Goal: Use online tool/utility: Utilize a website feature to perform a specific function

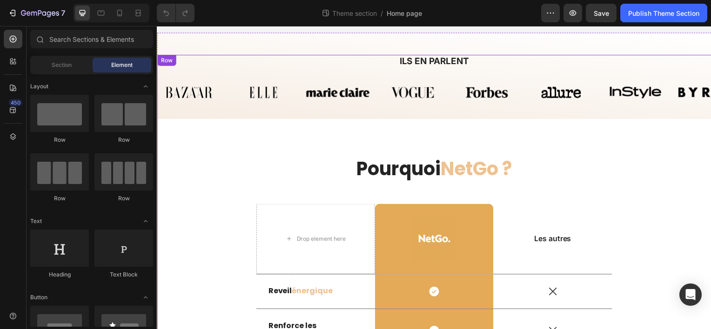
scroll to position [698, 0]
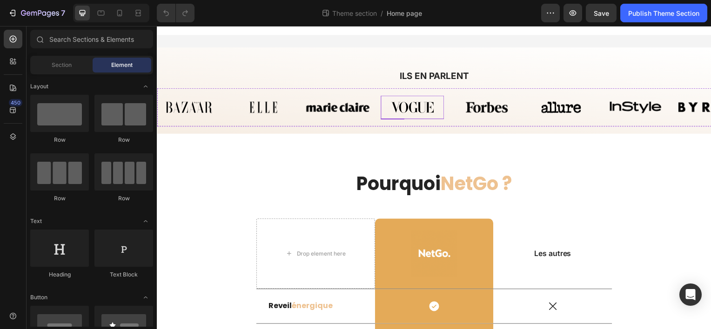
click at [417, 107] on img at bounding box center [414, 107] width 64 height 23
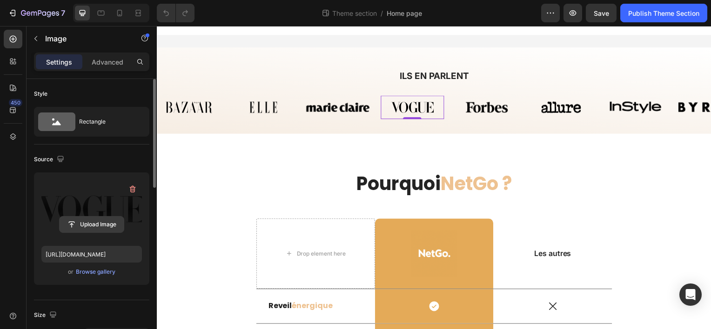
click at [86, 217] on input "file" at bounding box center [92, 225] width 64 height 16
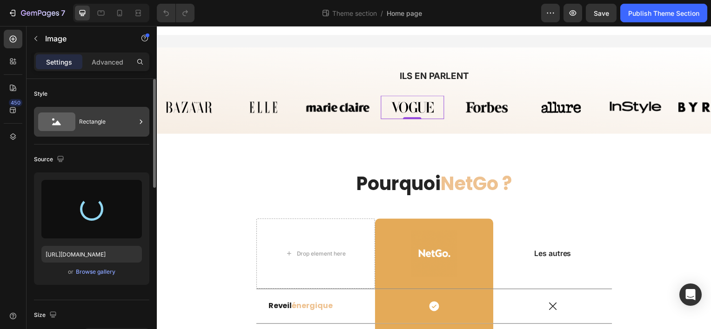
type input "[URL][DOMAIN_NAME]"
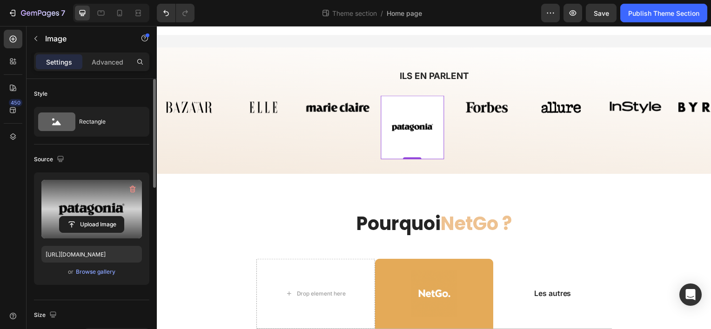
scroll to position [140, 0]
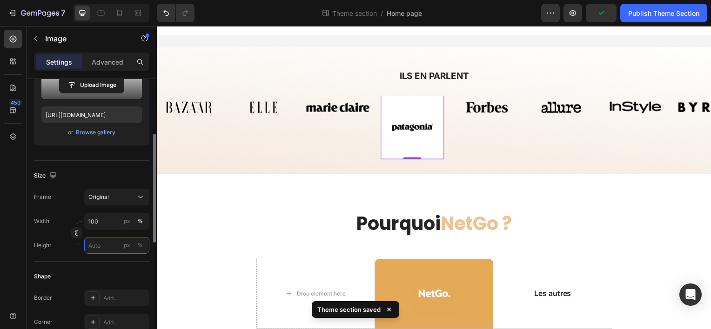
click at [100, 249] on input "px %" at bounding box center [116, 245] width 65 height 17
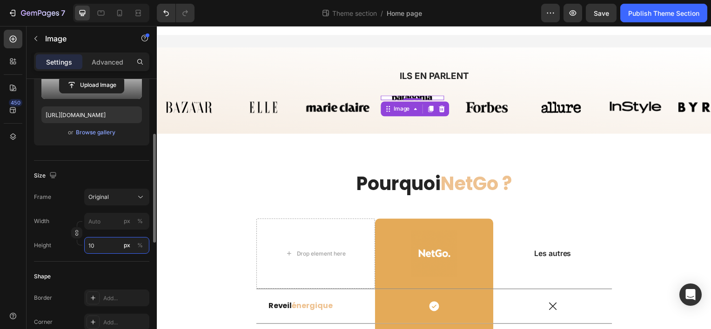
type input "1"
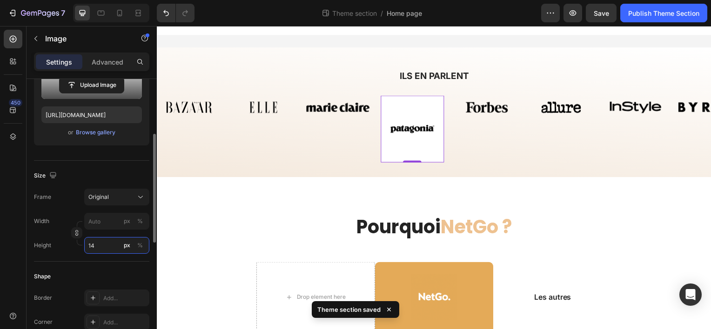
type input "1"
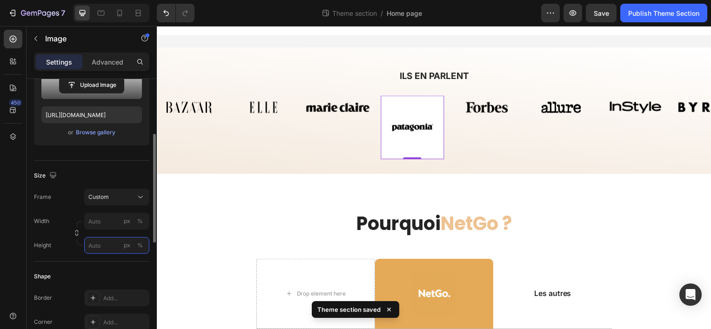
type input "1"
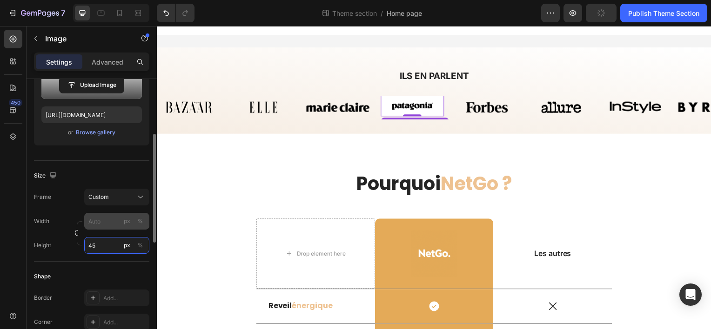
type input "45"
click at [100, 224] on div "Frame Custom Width px % Height 45 px %" at bounding box center [91, 221] width 115 height 65
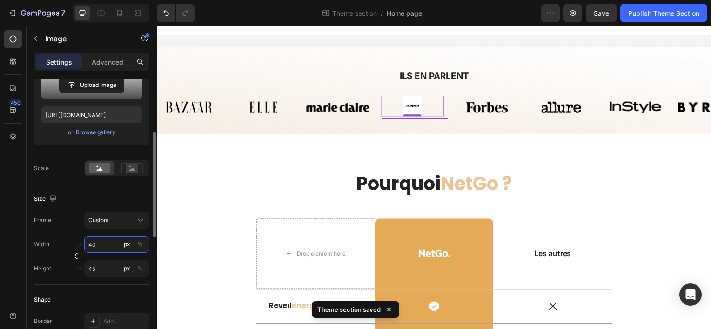
type input "4"
type input "1"
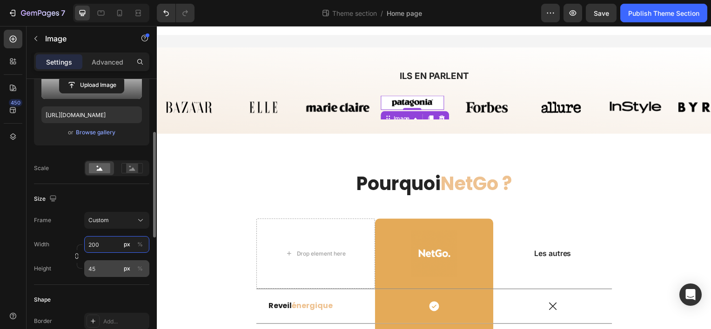
type input "200"
click at [112, 262] on input "45" at bounding box center [116, 268] width 65 height 17
type input "5"
type input "6"
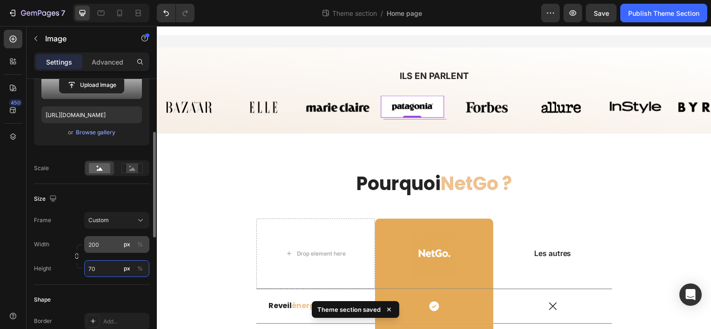
type input "70"
click at [102, 246] on input "200" at bounding box center [116, 244] width 65 height 17
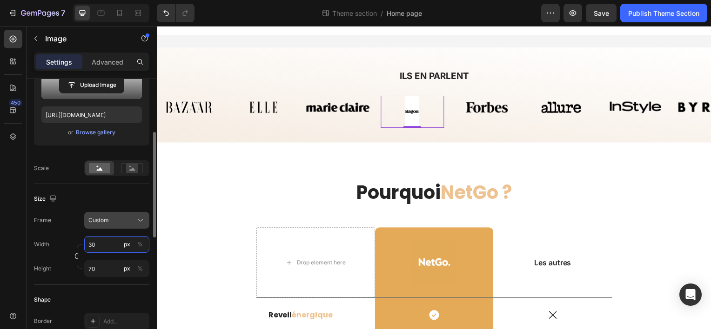
type input "3"
type input "4"
type input "2"
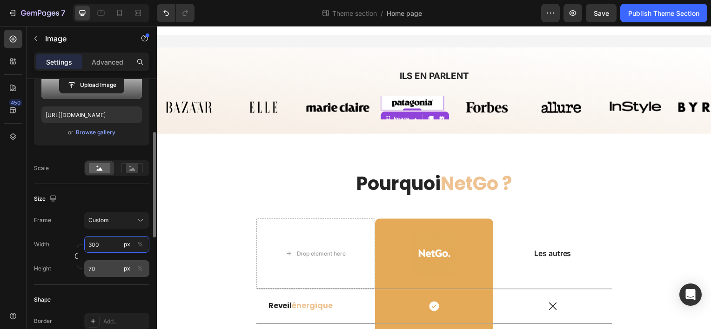
type input "300"
click at [104, 271] on input "70" at bounding box center [116, 268] width 65 height 17
type input "8"
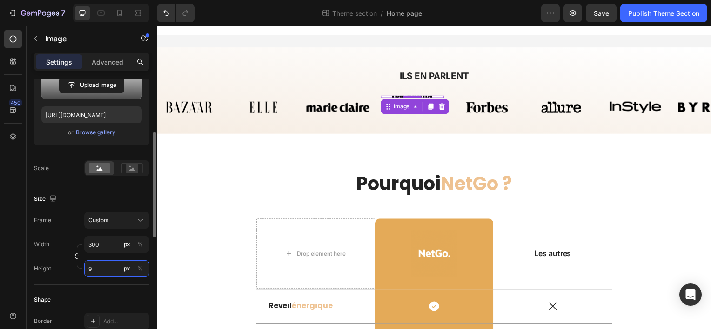
type input "90"
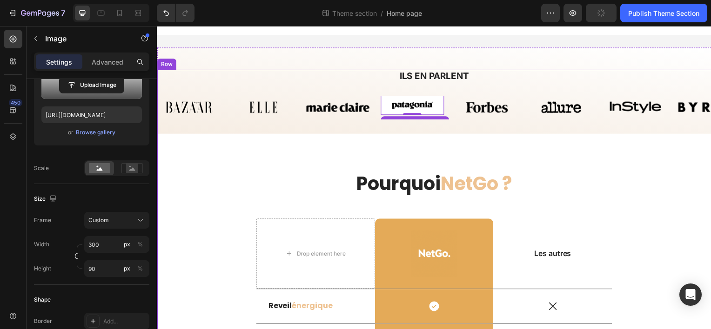
click at [299, 155] on div "Pourquoi NetGo ? Heading Drop element here Image Row Les autres Text Block Row …" at bounding box center [436, 327] width 558 height 387
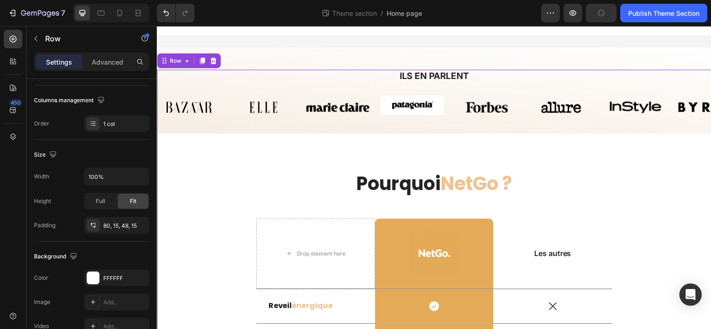
scroll to position [0, 0]
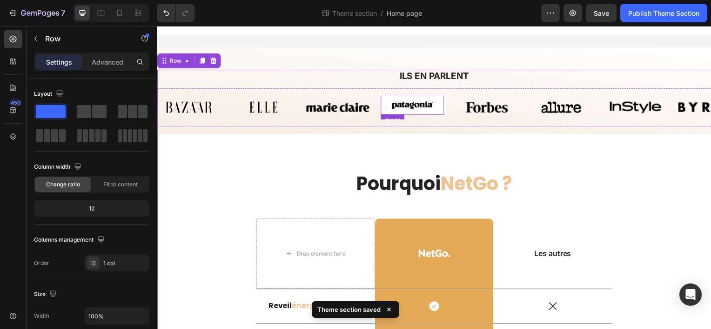
click at [424, 105] on img at bounding box center [414, 105] width 64 height 19
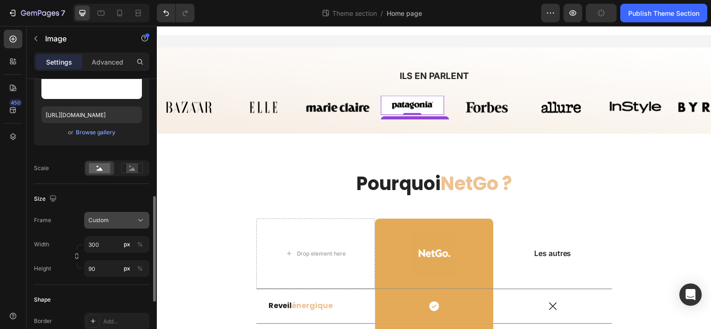
scroll to position [233, 0]
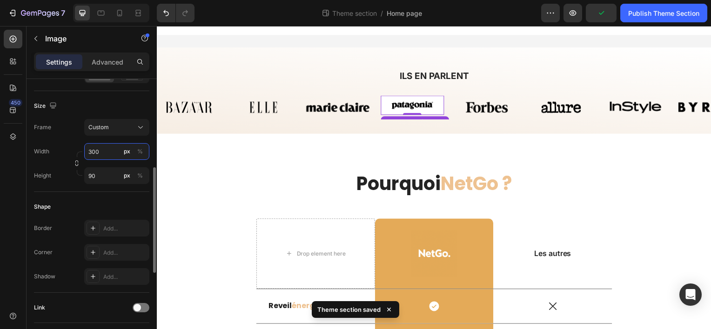
click at [108, 155] on input "300" at bounding box center [116, 151] width 65 height 17
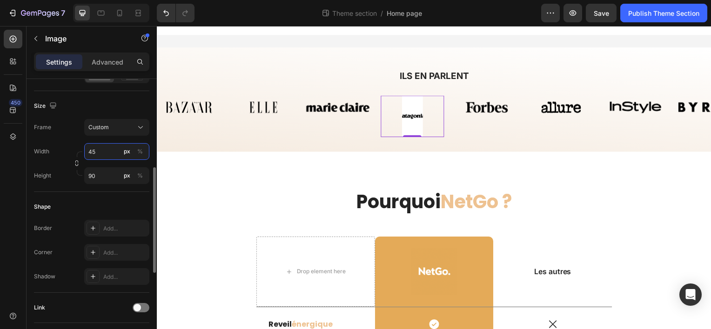
type input "4"
type input "6"
type input "1"
type input "0"
type input "1"
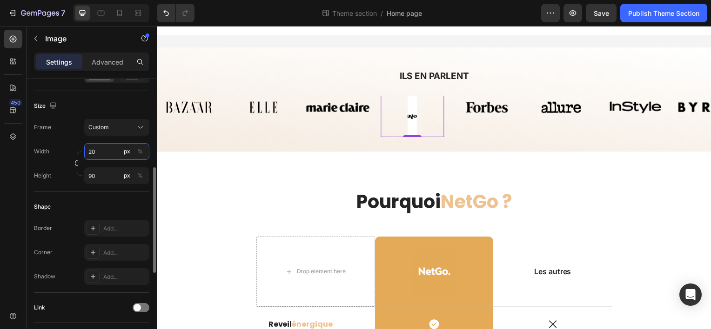
type input "200"
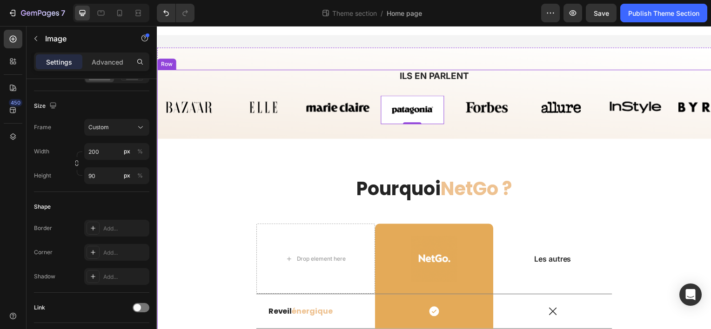
click at [224, 165] on div "Pourquoi NetGo ? Heading Drop element here Image Row Les autres Text Block Row …" at bounding box center [436, 333] width 558 height 387
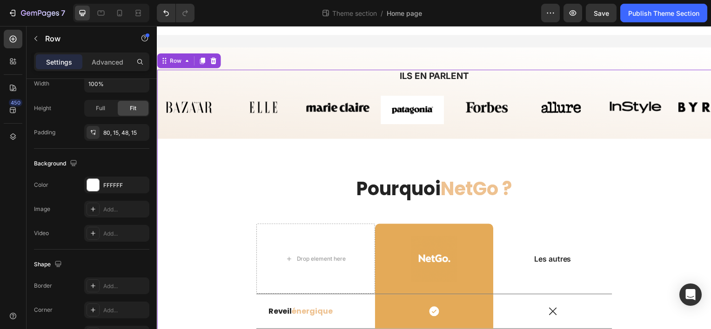
scroll to position [0, 0]
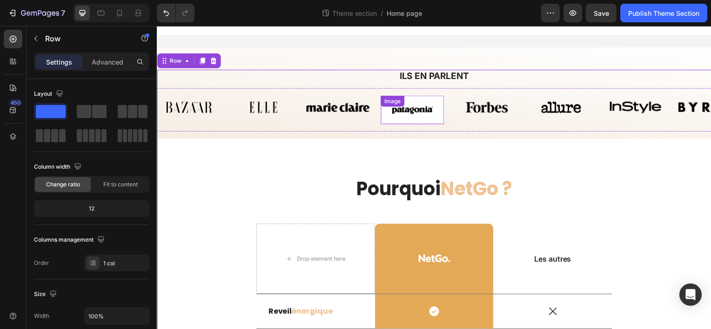
click at [397, 115] on img at bounding box center [414, 110] width 64 height 29
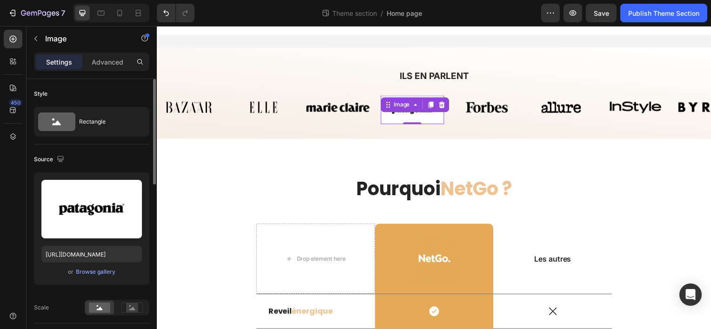
scroll to position [140, 0]
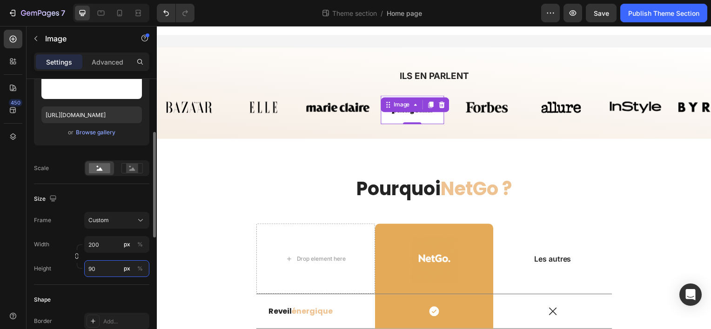
click at [106, 265] on input "90" at bounding box center [116, 268] width 65 height 17
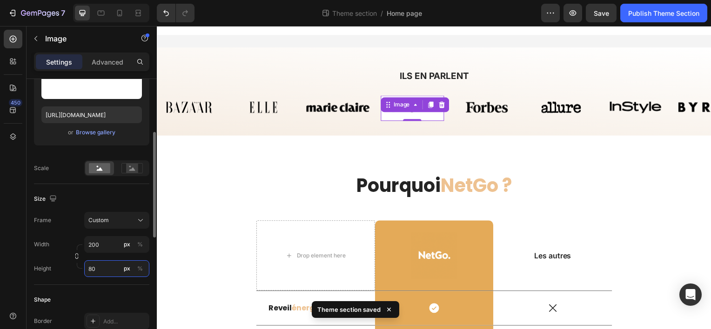
type input "8"
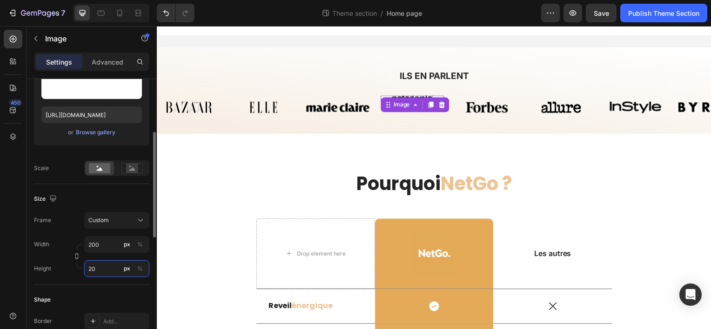
type input "2"
type input "1"
type input "90"
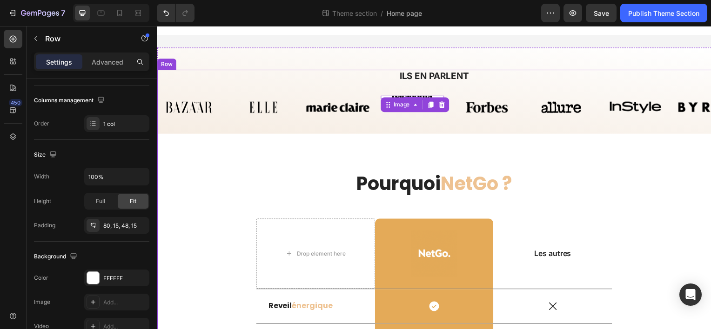
click at [330, 147] on div "Pourquoi NetGo ? Heading Drop element here Image Row Les autres Text Block Row …" at bounding box center [436, 327] width 558 height 387
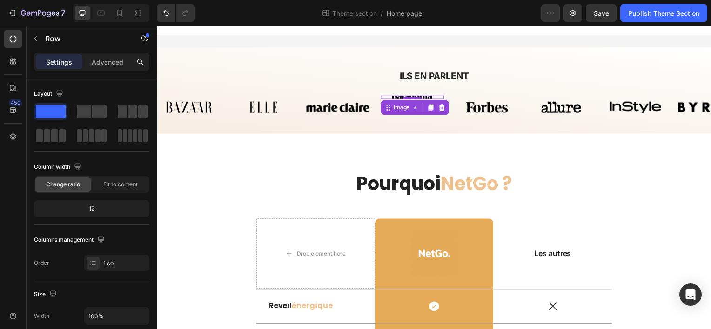
click at [410, 96] on img at bounding box center [414, 97] width 64 height 3
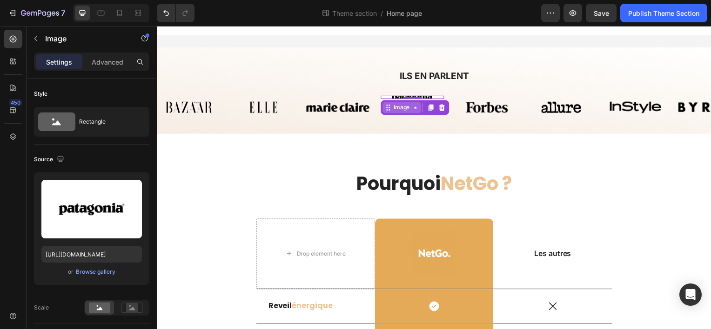
click at [415, 107] on icon at bounding box center [416, 108] width 3 height 2
click at [417, 107] on icon at bounding box center [416, 107] width 7 height 7
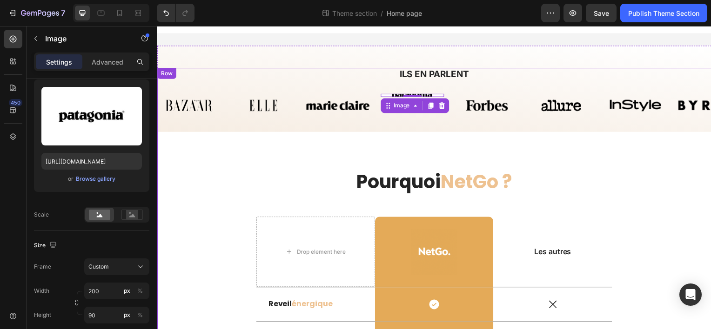
scroll to position [698, 0]
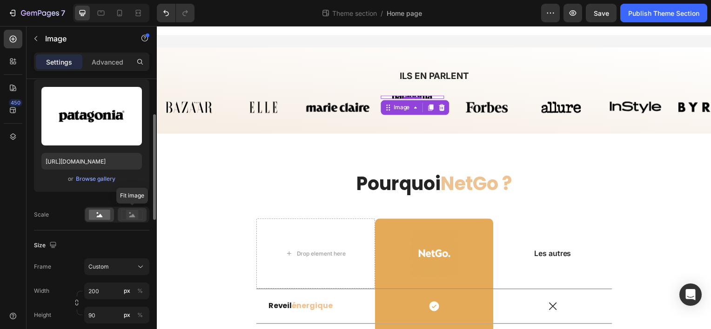
click at [130, 219] on rect at bounding box center [132, 214] width 12 height 9
click at [100, 217] on rect at bounding box center [99, 215] width 21 height 10
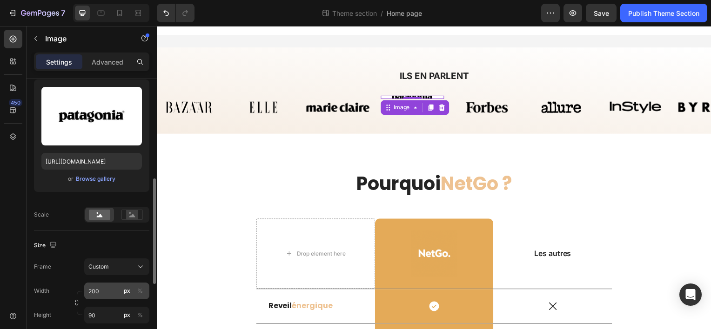
scroll to position [140, 0]
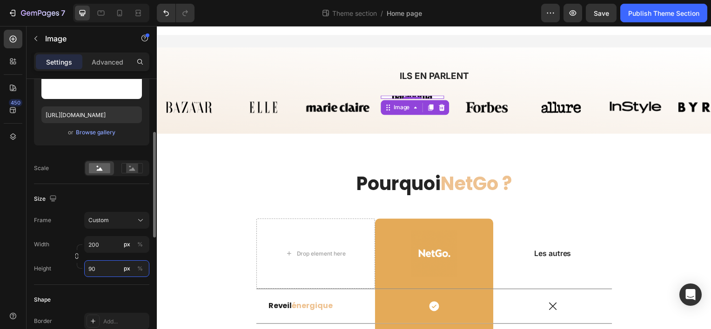
click at [103, 264] on input "90" at bounding box center [116, 268] width 65 height 17
type input "1"
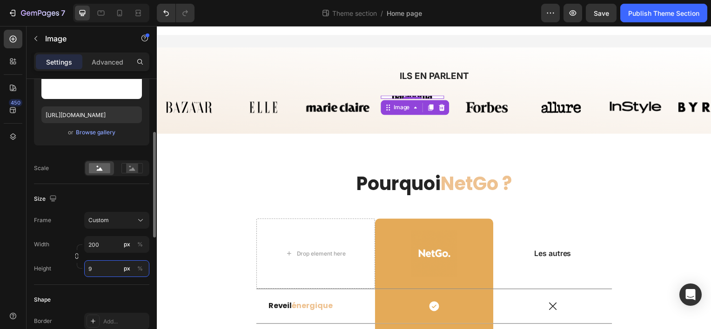
type input "95"
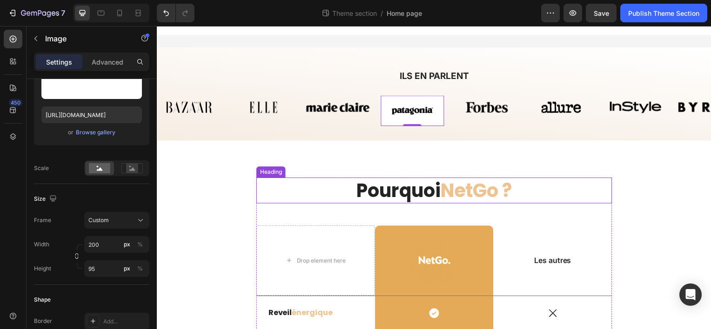
click at [341, 187] on h2 "Pourquoi NetGo ?" at bounding box center [436, 192] width 358 height 26
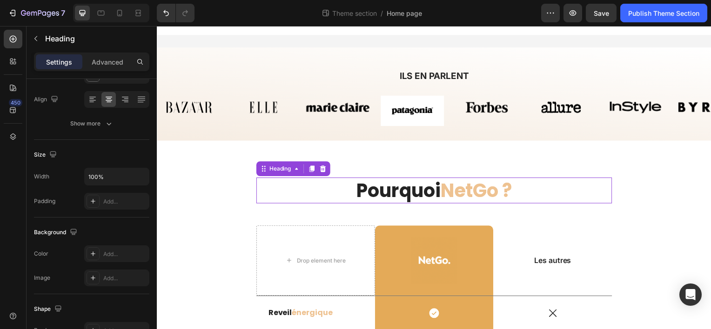
scroll to position [0, 0]
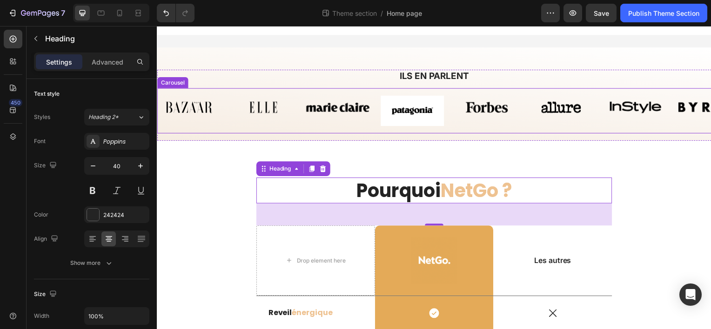
click at [329, 127] on div "Image Image Image Image Image Image Image Image Carousel" at bounding box center [436, 110] width 558 height 45
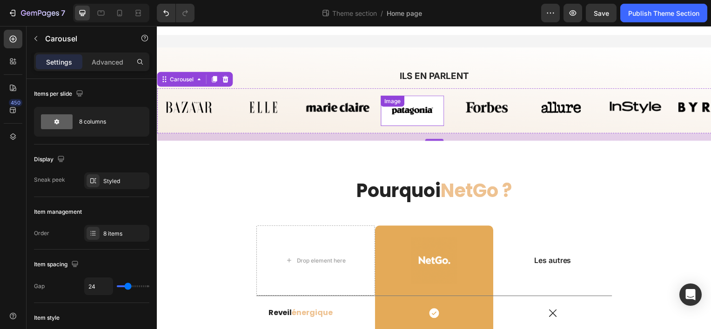
click at [394, 114] on img at bounding box center [414, 111] width 64 height 30
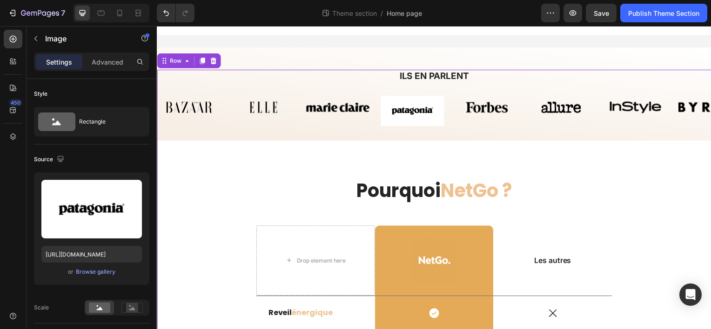
click at [327, 155] on div "Pourquoi NetGo ? Heading Drop element here Image Row Les autres Text Block Row …" at bounding box center [436, 334] width 558 height 387
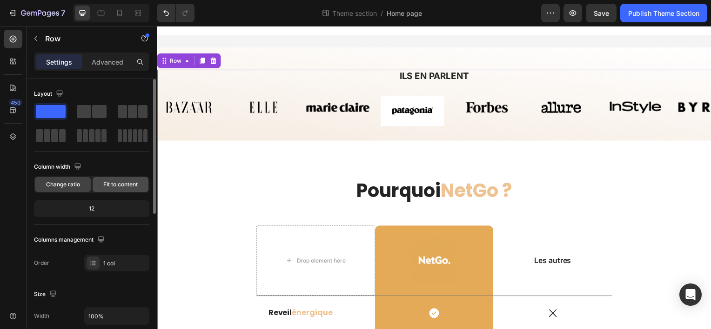
click at [117, 183] on span "Fit to content" at bounding box center [120, 184] width 34 height 8
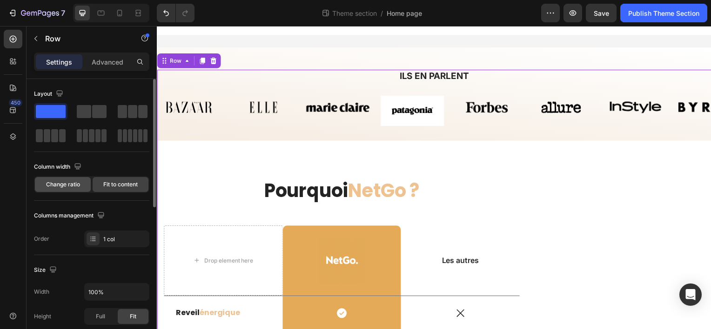
click at [73, 183] on span "Change ratio" at bounding box center [63, 184] width 34 height 8
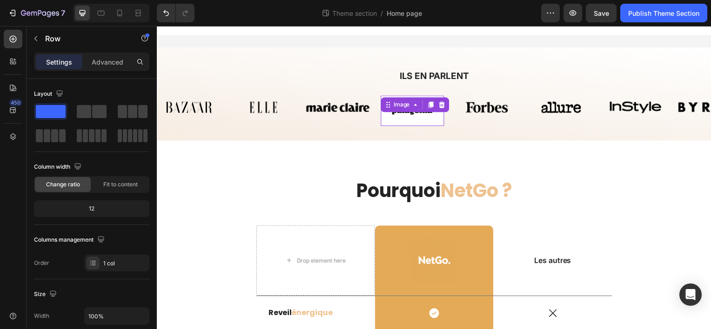
click at [401, 109] on img at bounding box center [414, 111] width 64 height 30
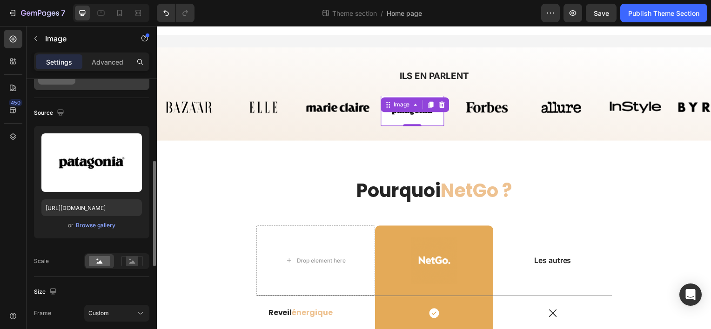
scroll to position [93, 0]
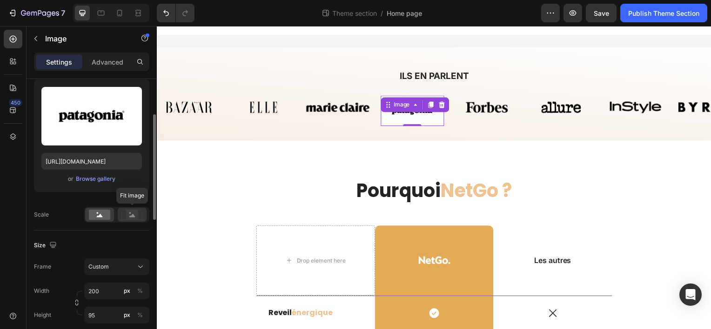
click at [134, 214] on rect at bounding box center [132, 214] width 12 height 9
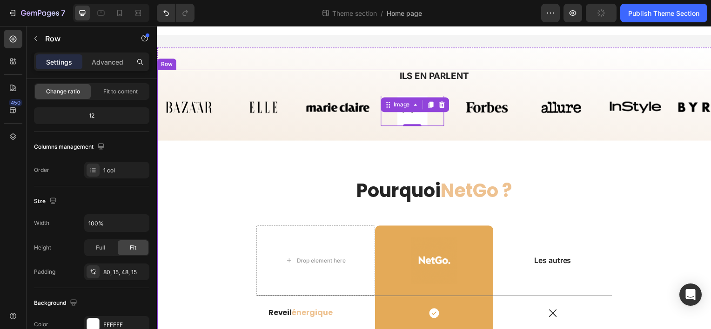
scroll to position [0, 0]
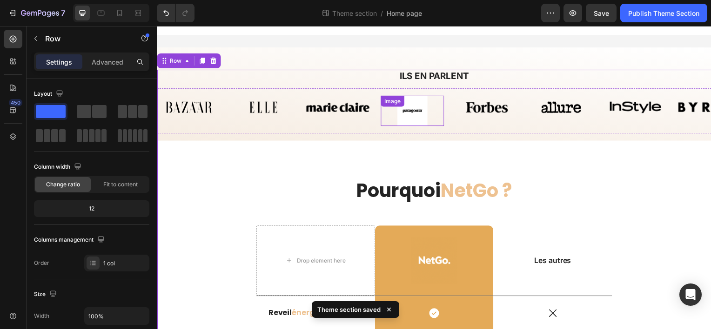
click at [414, 108] on div "Image" at bounding box center [414, 111] width 64 height 30
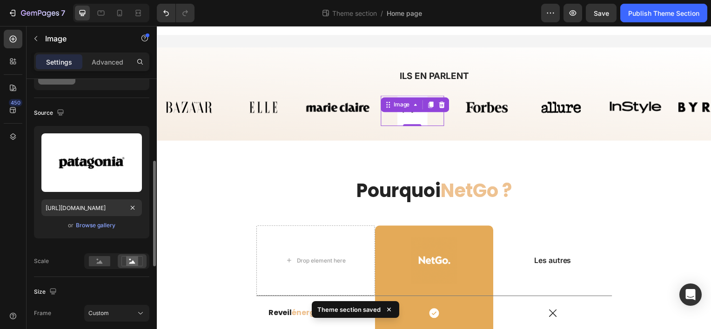
scroll to position [93, 0]
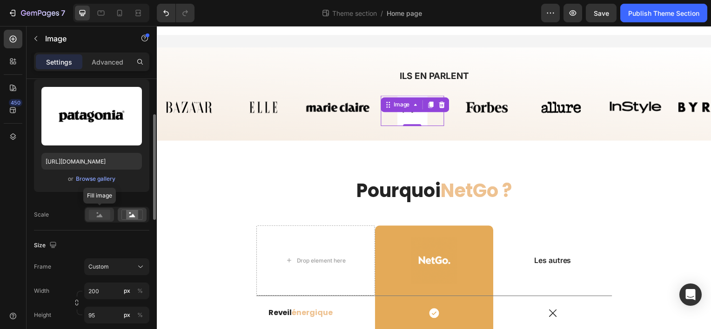
click at [93, 216] on rect at bounding box center [99, 215] width 21 height 10
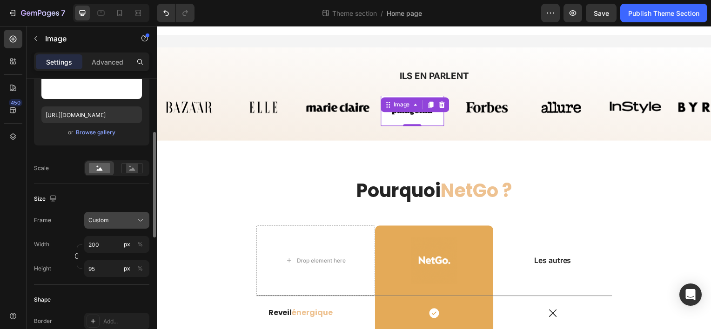
click at [91, 214] on button "Custom" at bounding box center [116, 220] width 65 height 17
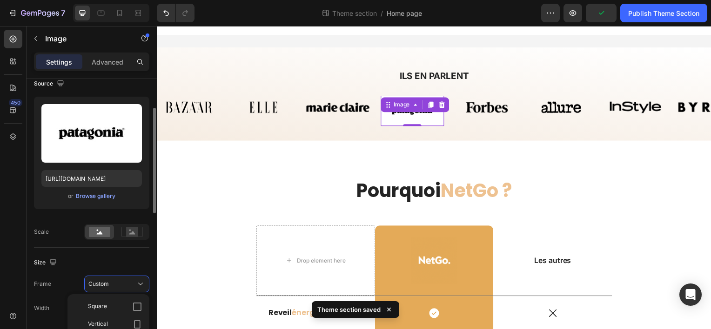
scroll to position [0, 0]
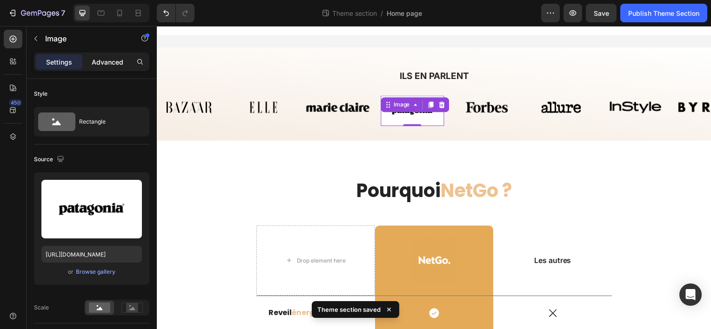
click at [106, 59] on p "Advanced" at bounding box center [108, 62] width 32 height 10
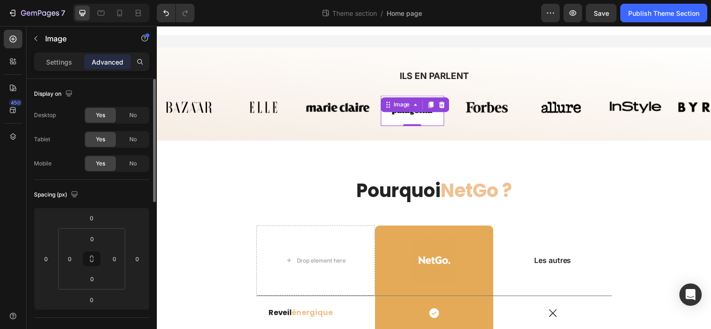
scroll to position [47, 0]
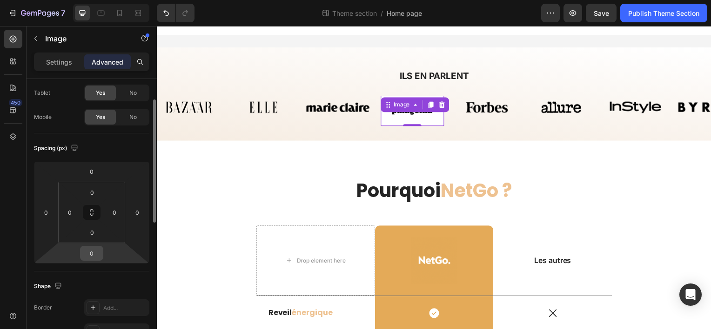
click at [95, 251] on input "0" at bounding box center [91, 254] width 19 height 14
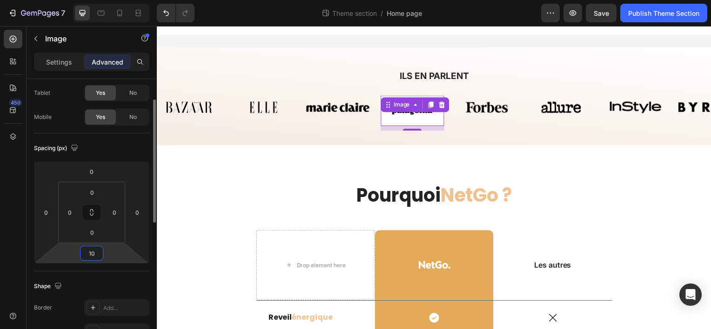
type input "1"
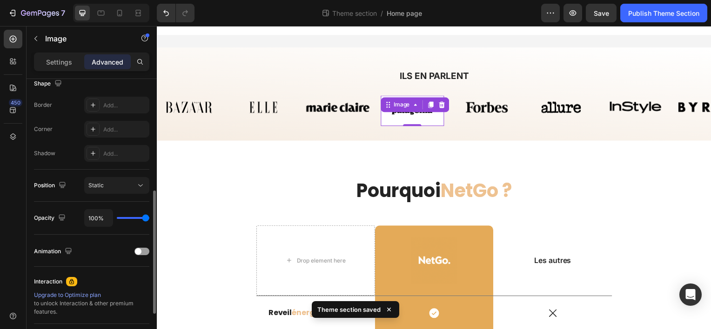
scroll to position [203, 0]
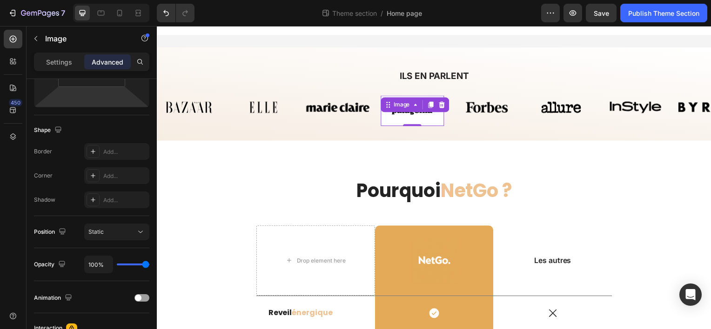
type input "0"
